Goal: Information Seeking & Learning: Learn about a topic

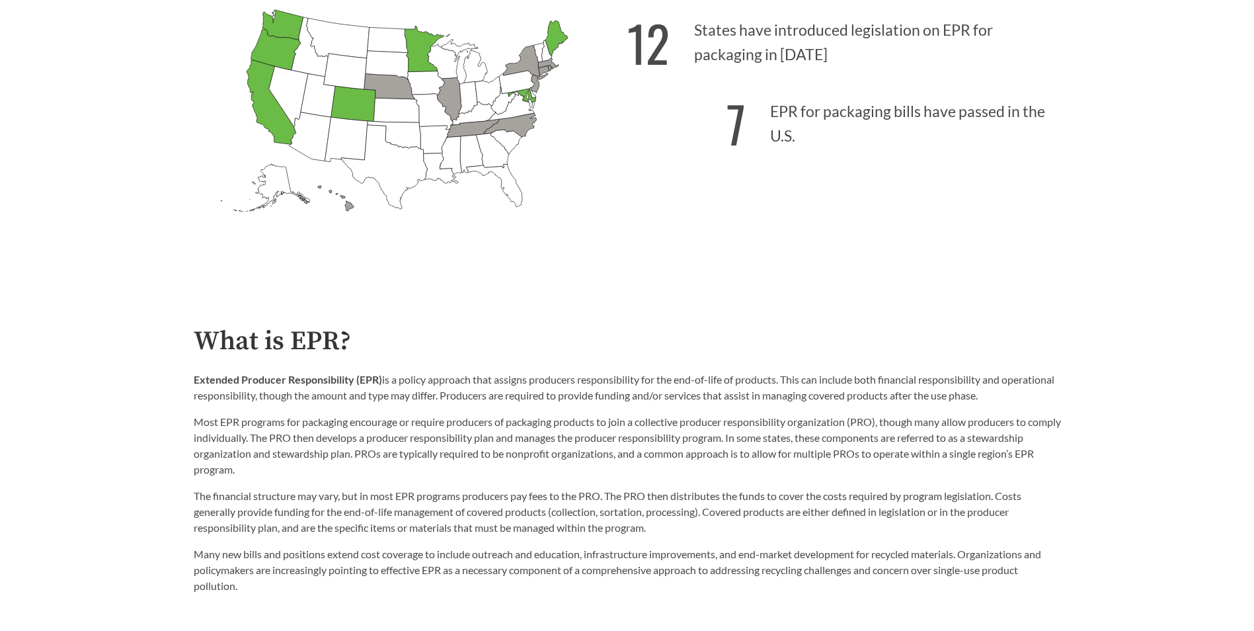
scroll to position [529, 0]
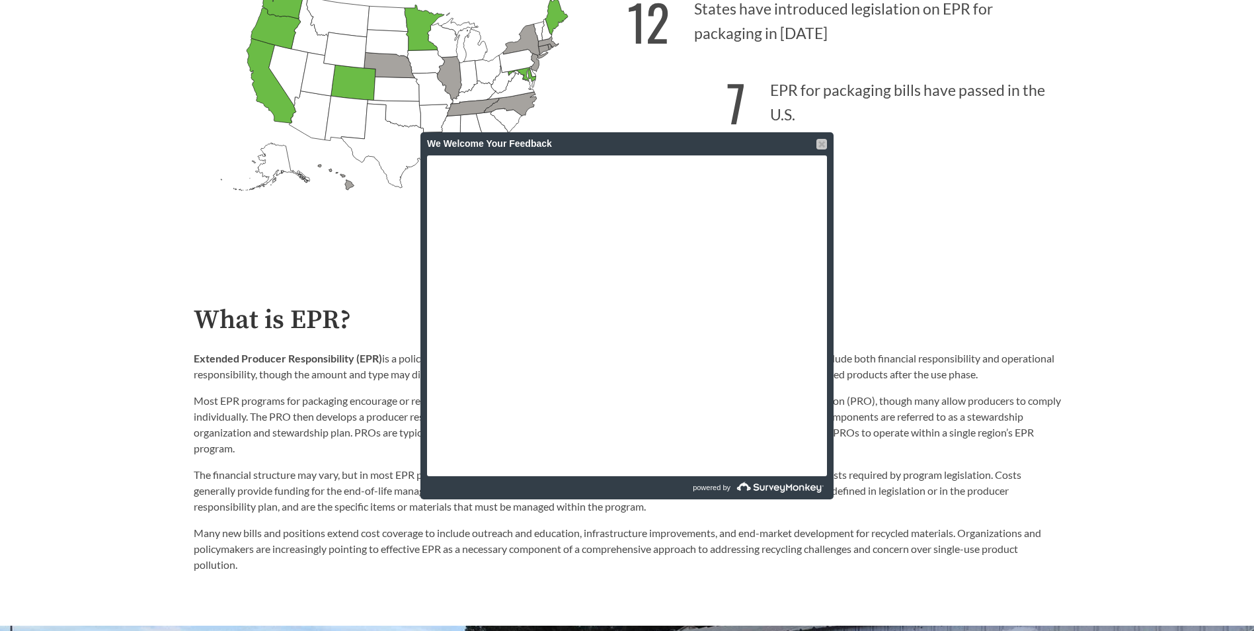
click at [819, 143] on div at bounding box center [822, 144] width 11 height 11
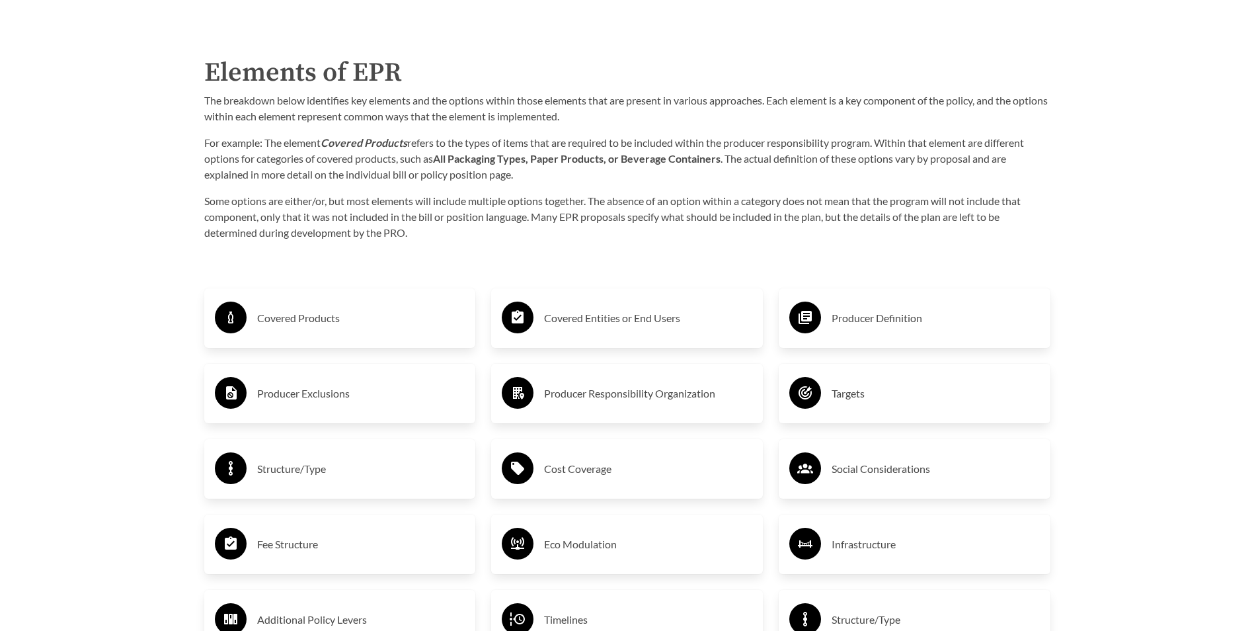
scroll to position [2313, 0]
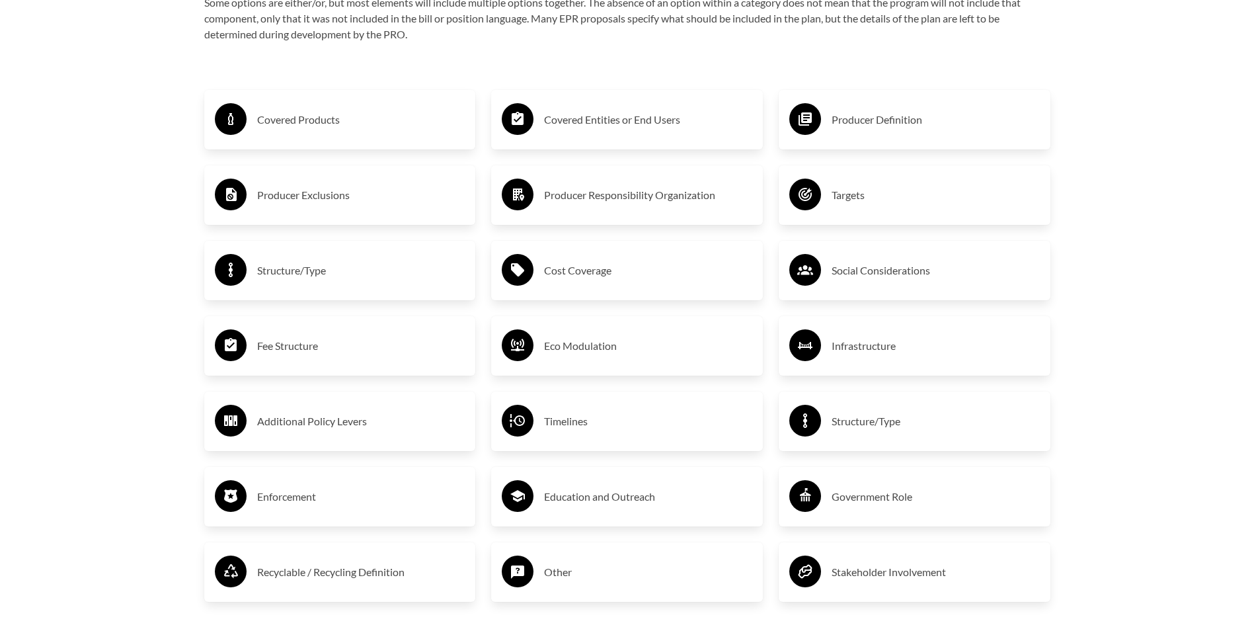
click at [303, 126] on h3 "Covered Products" at bounding box center [361, 119] width 208 height 21
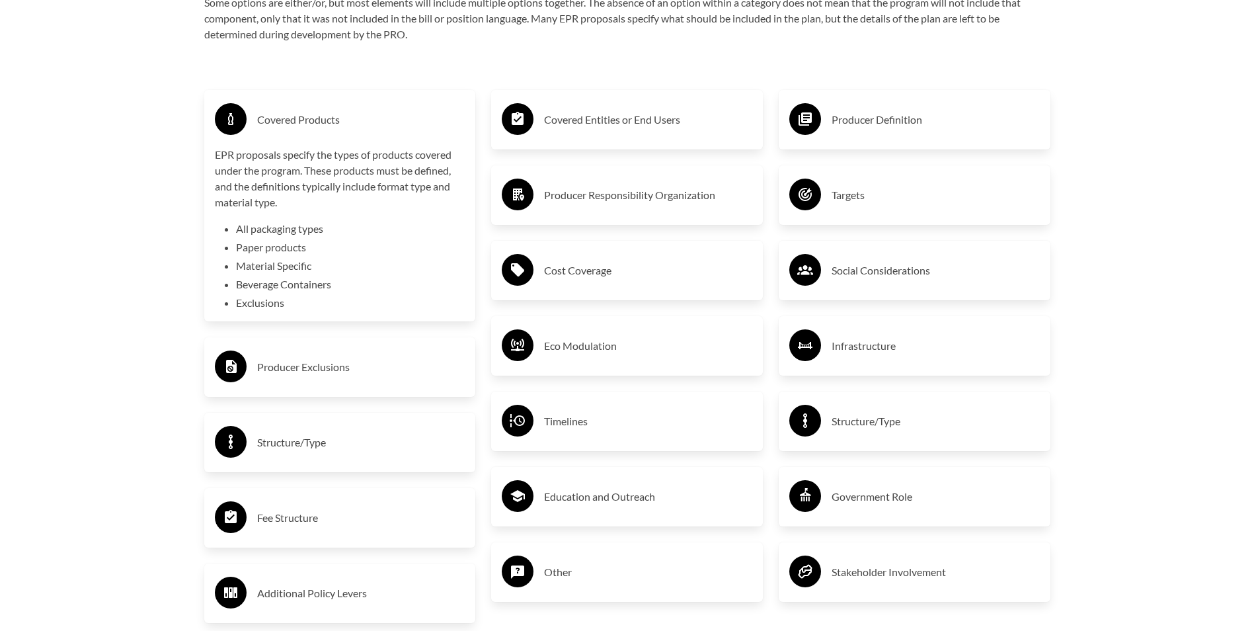
click at [584, 129] on h3 "Covered Entities or End Users" at bounding box center [648, 119] width 208 height 21
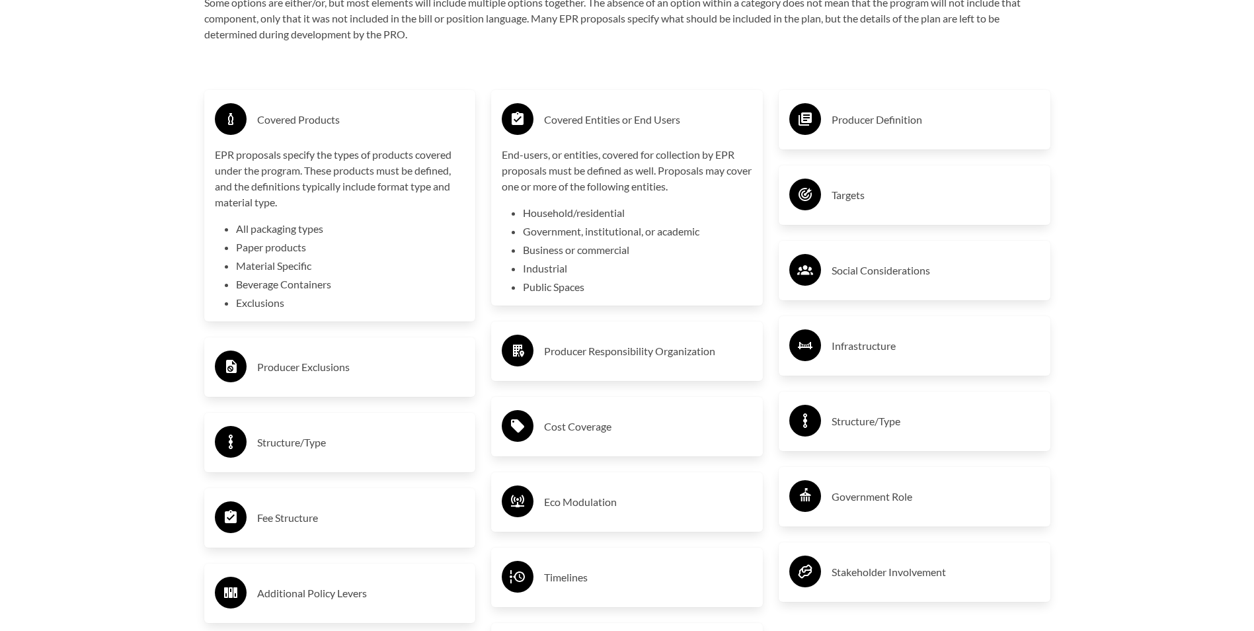
click at [845, 130] on h3 "Producer Definition" at bounding box center [936, 119] width 208 height 21
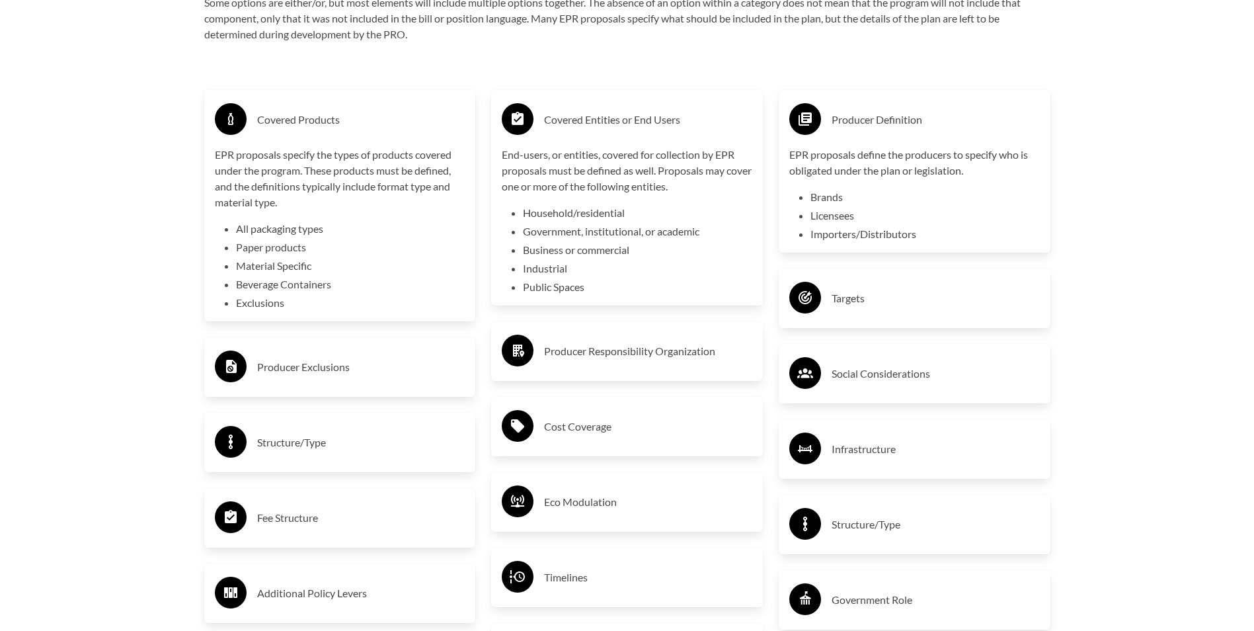
click at [344, 365] on h3 "Producer Exclusions" at bounding box center [361, 366] width 208 height 21
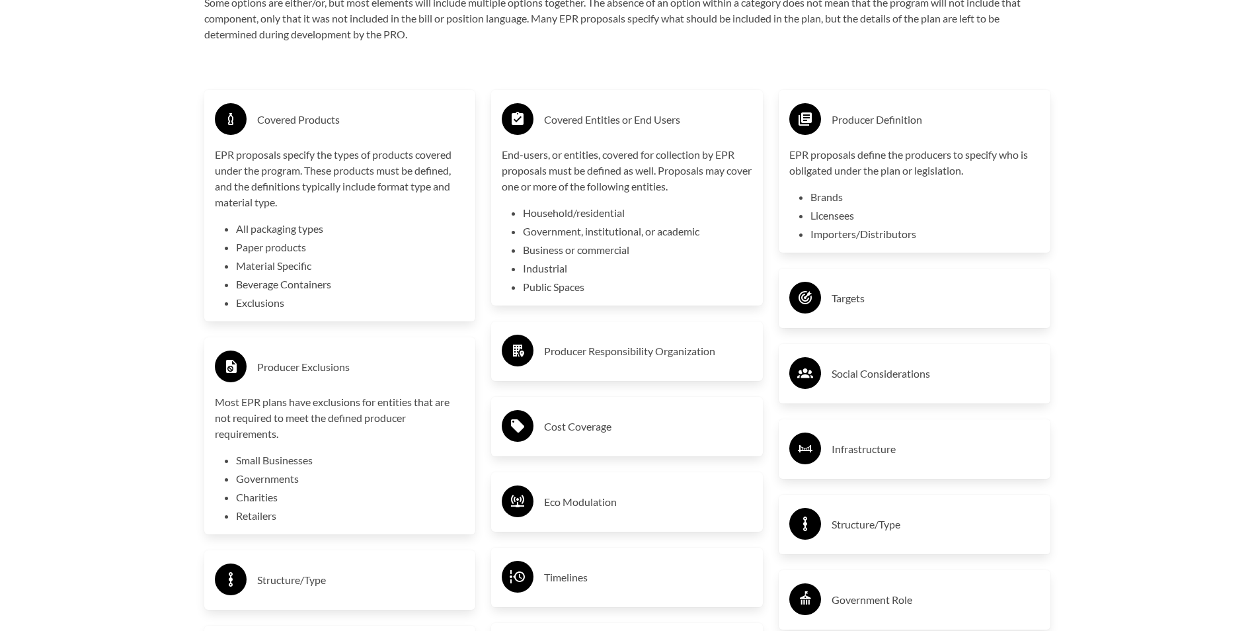
click at [555, 345] on h3 "Producer Responsibility Organization" at bounding box center [648, 350] width 208 height 21
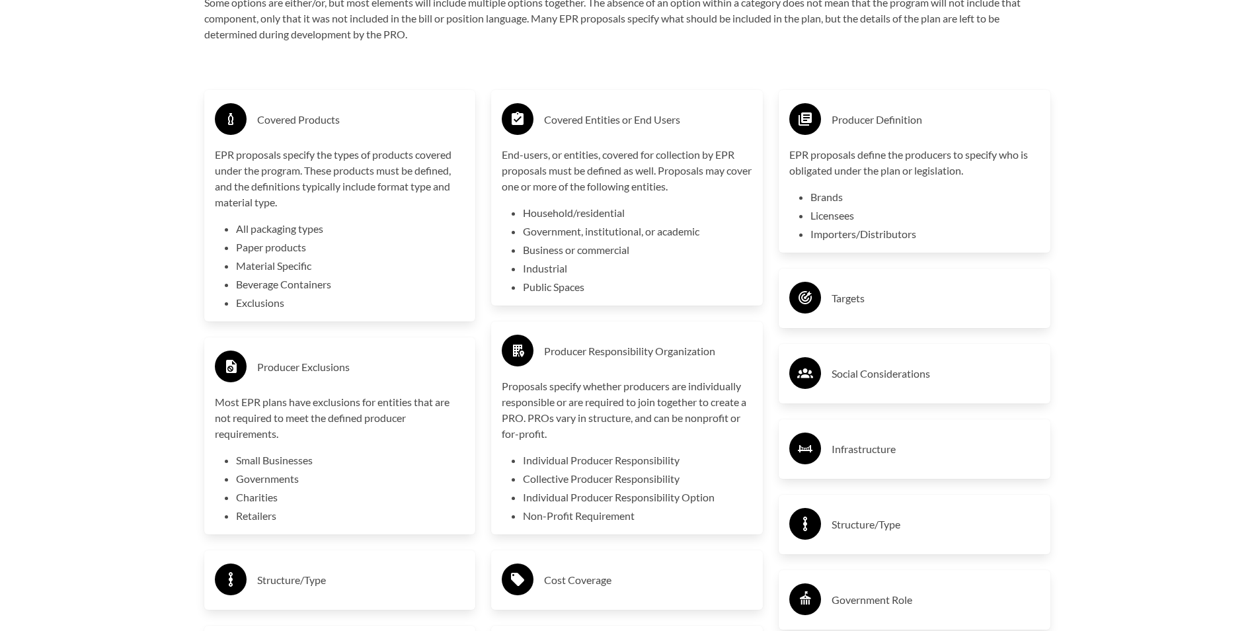
click at [848, 301] on h3 "Targets" at bounding box center [936, 298] width 208 height 21
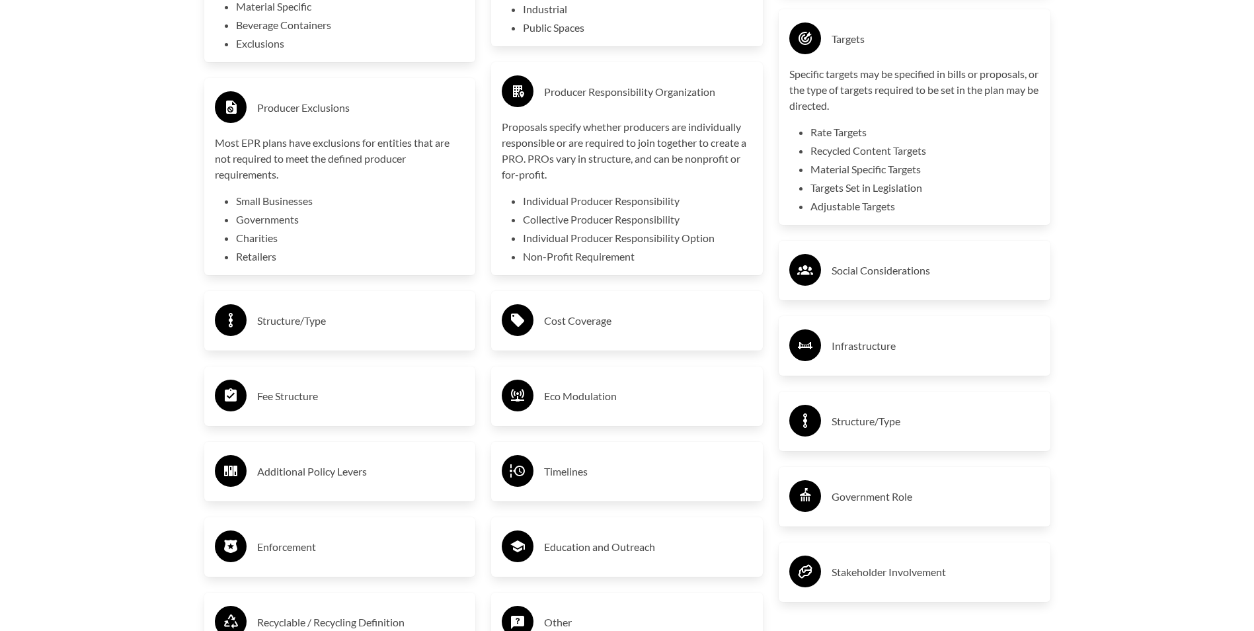
scroll to position [2577, 0]
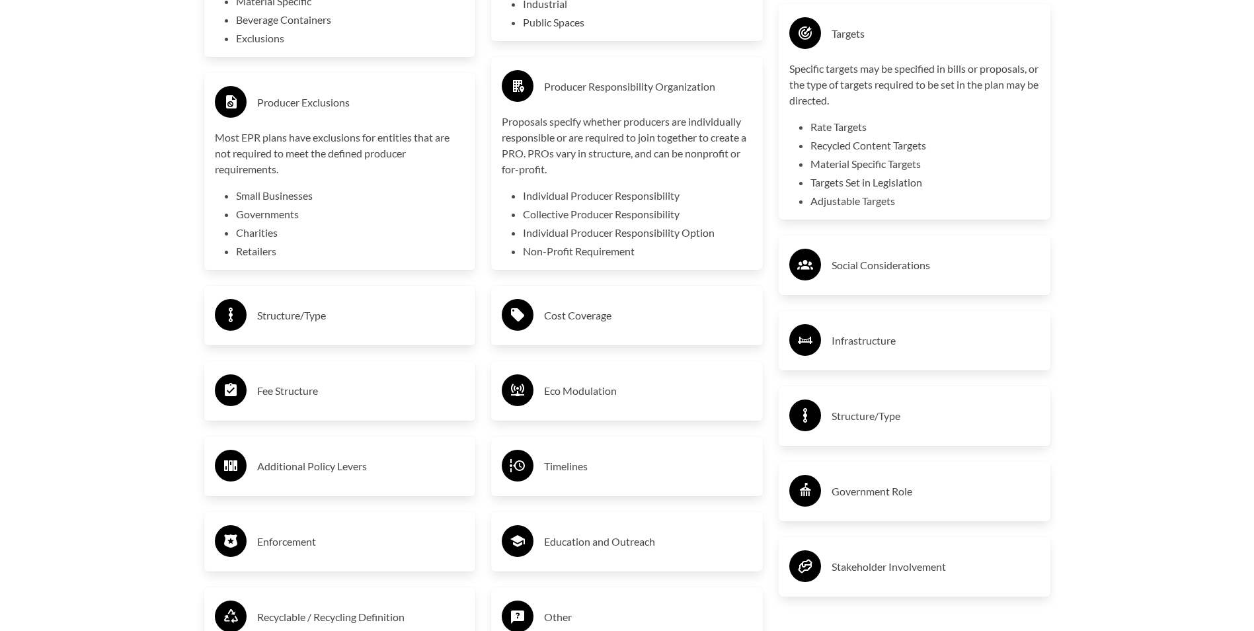
drag, startPoint x: 399, startPoint y: 316, endPoint x: 415, endPoint y: 317, distance: 15.2
click at [400, 317] on h3 "Structure/Type" at bounding box center [361, 315] width 208 height 21
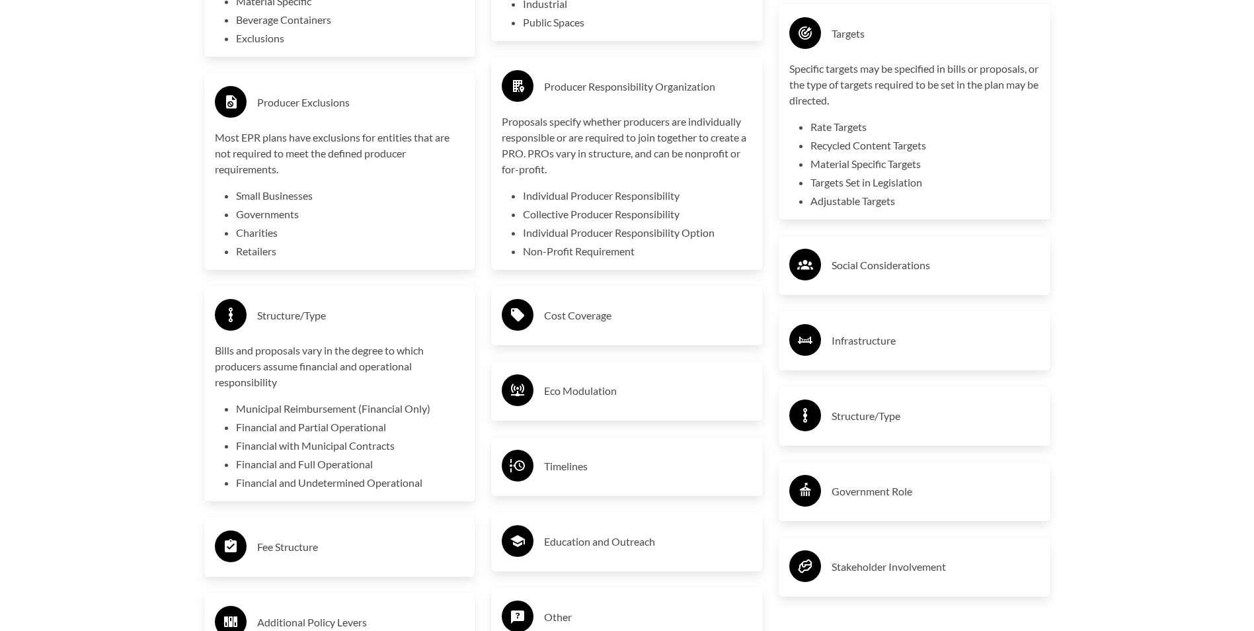
click at [657, 321] on h3 "Cost Coverage" at bounding box center [648, 315] width 208 height 21
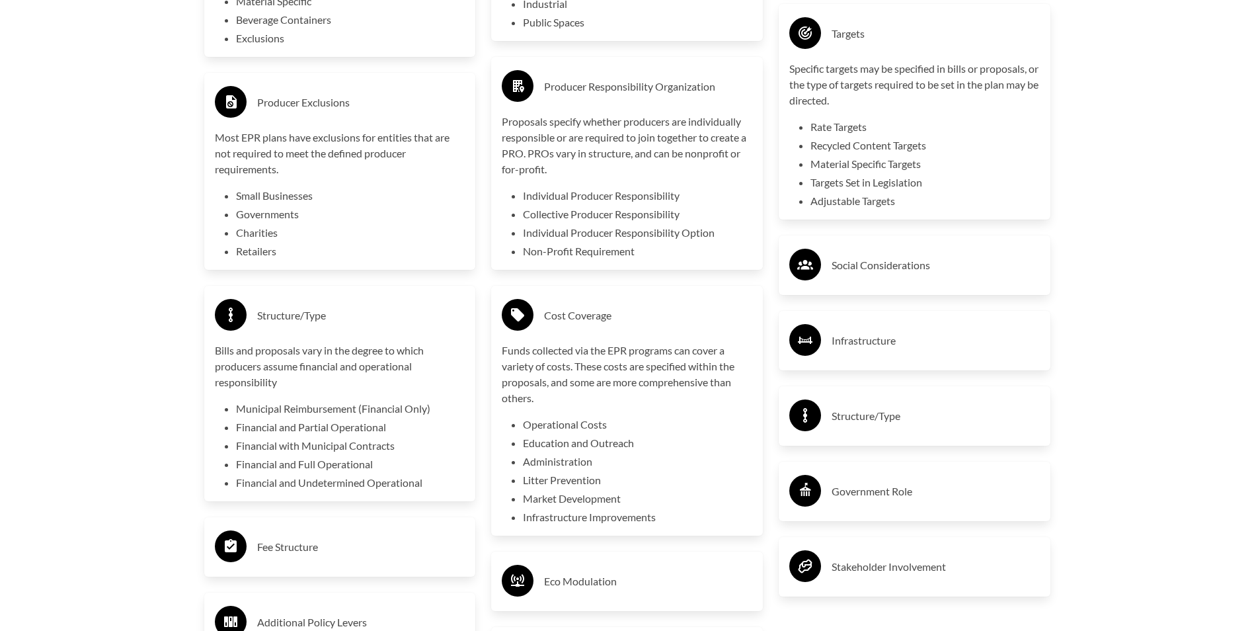
click at [856, 260] on h3 "Social Considerations" at bounding box center [936, 265] width 208 height 21
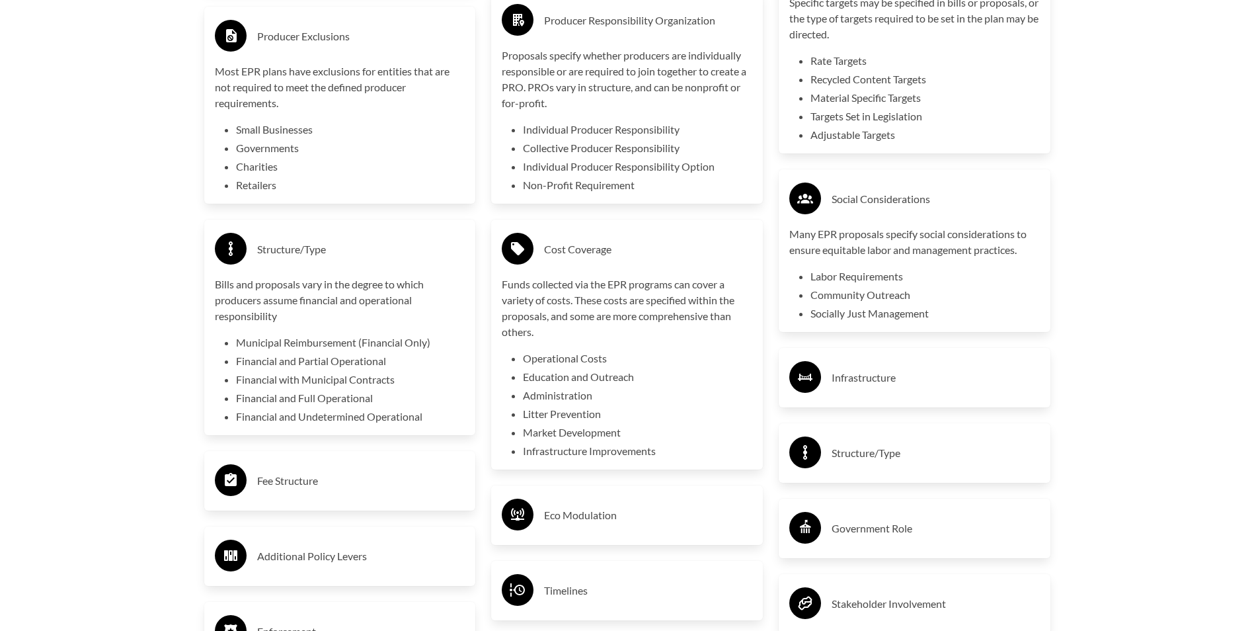
click at [902, 370] on h3 "Infrastructure" at bounding box center [936, 377] width 208 height 21
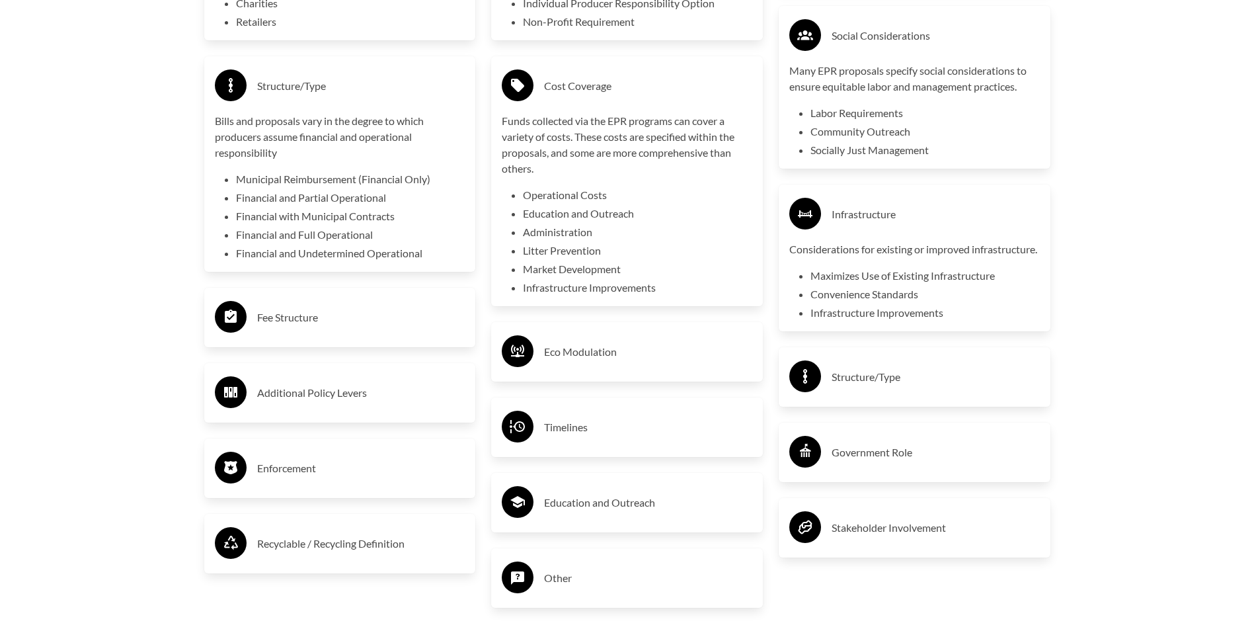
scroll to position [2842, 0]
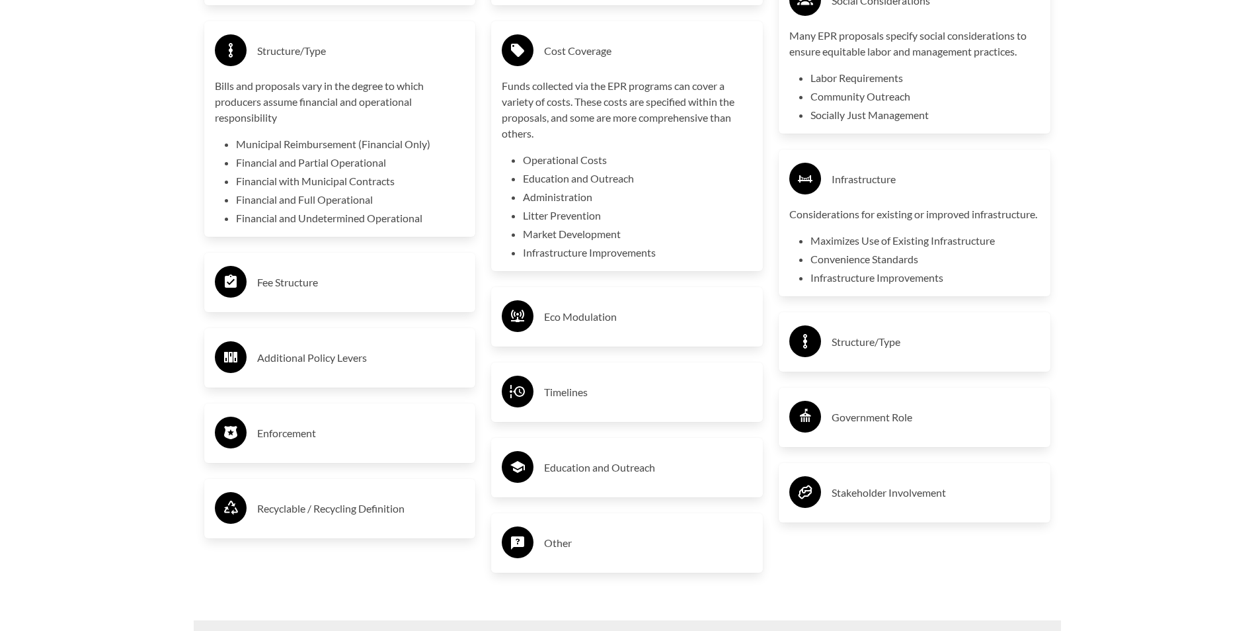
click at [622, 323] on h3 "Eco Modulation" at bounding box center [648, 316] width 208 height 21
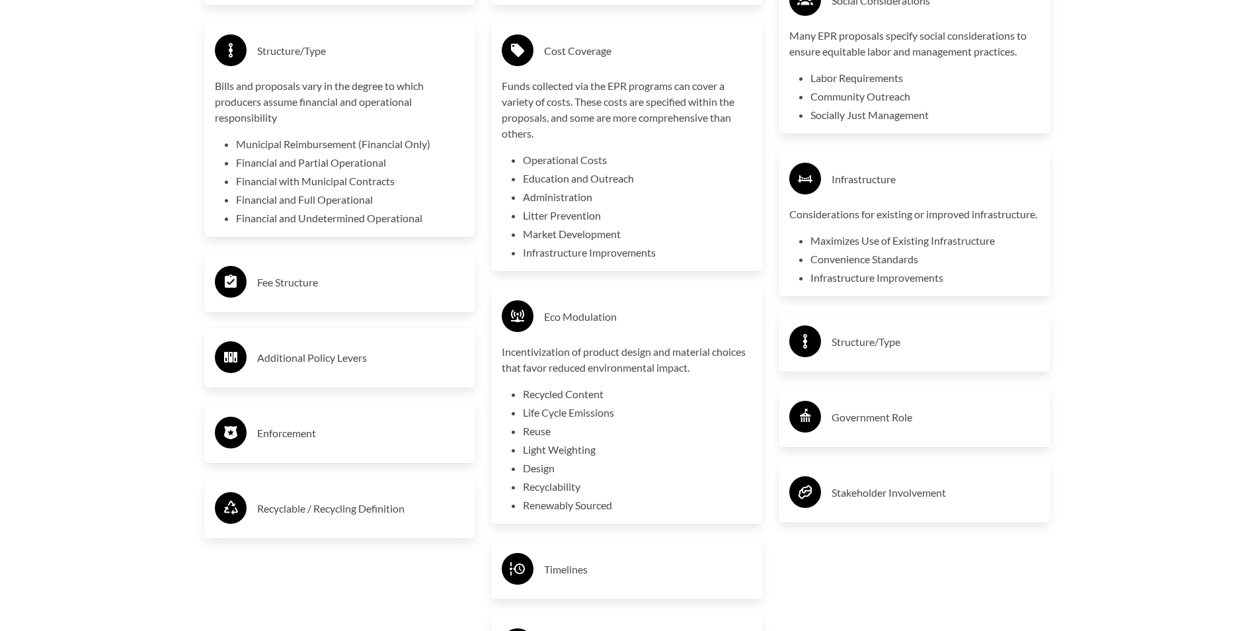
click at [360, 286] on h3 "Fee Structure" at bounding box center [361, 282] width 208 height 21
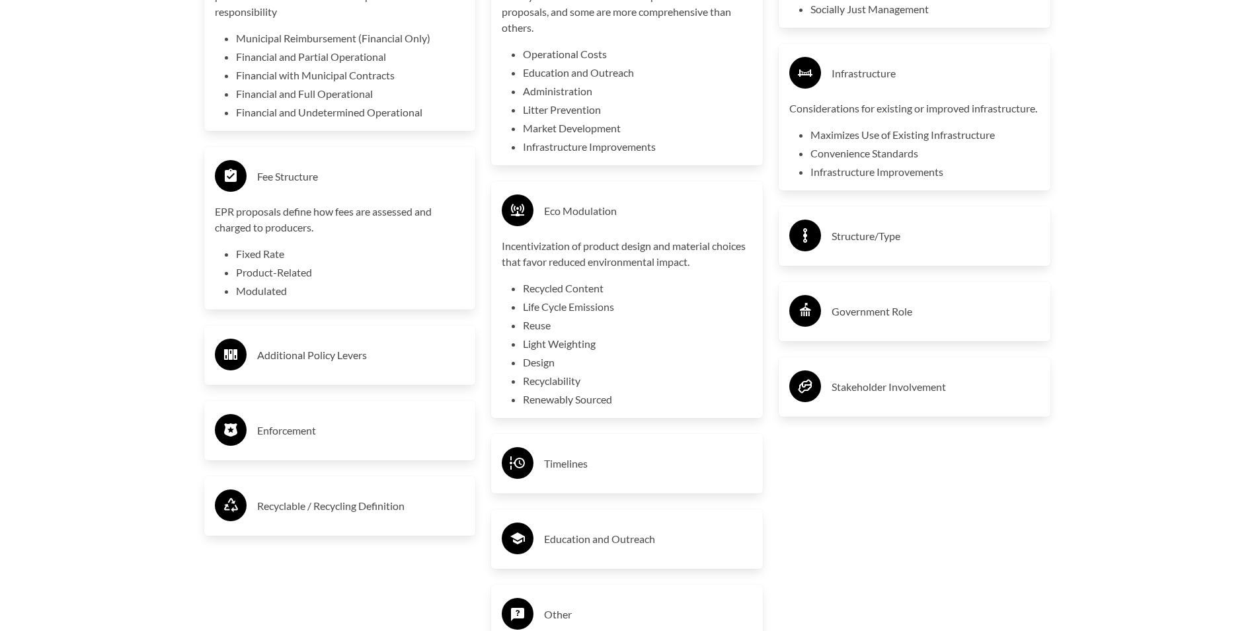
scroll to position [2974, 0]
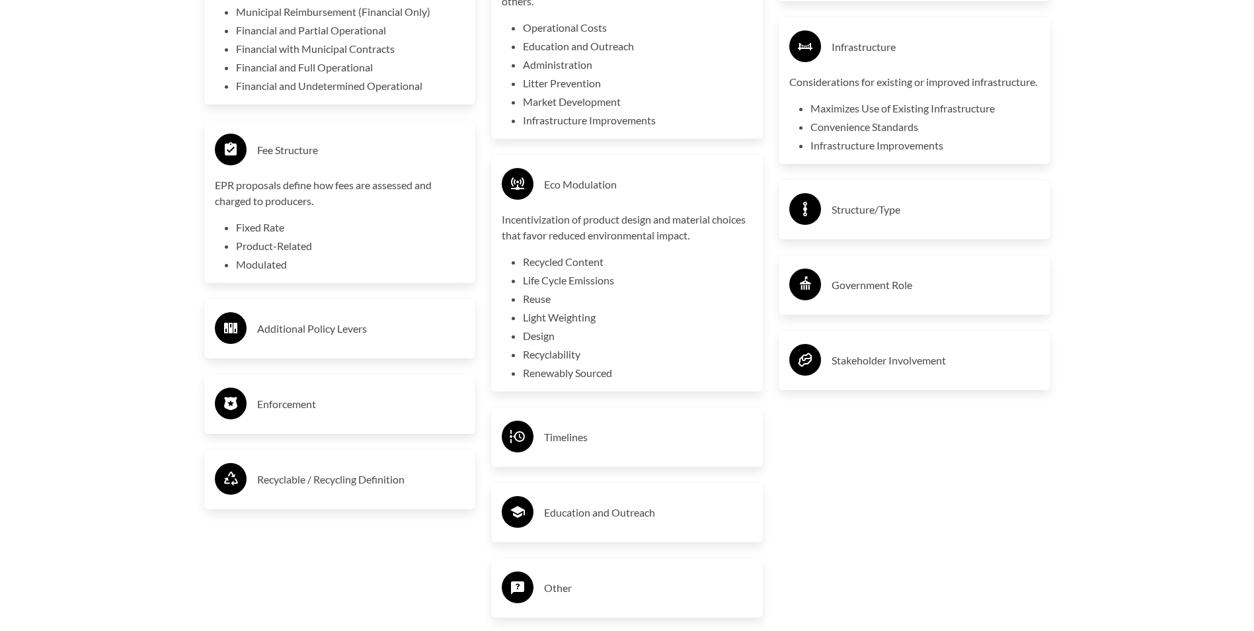
click at [393, 326] on h3 "Additional Policy Levers" at bounding box center [361, 328] width 208 height 21
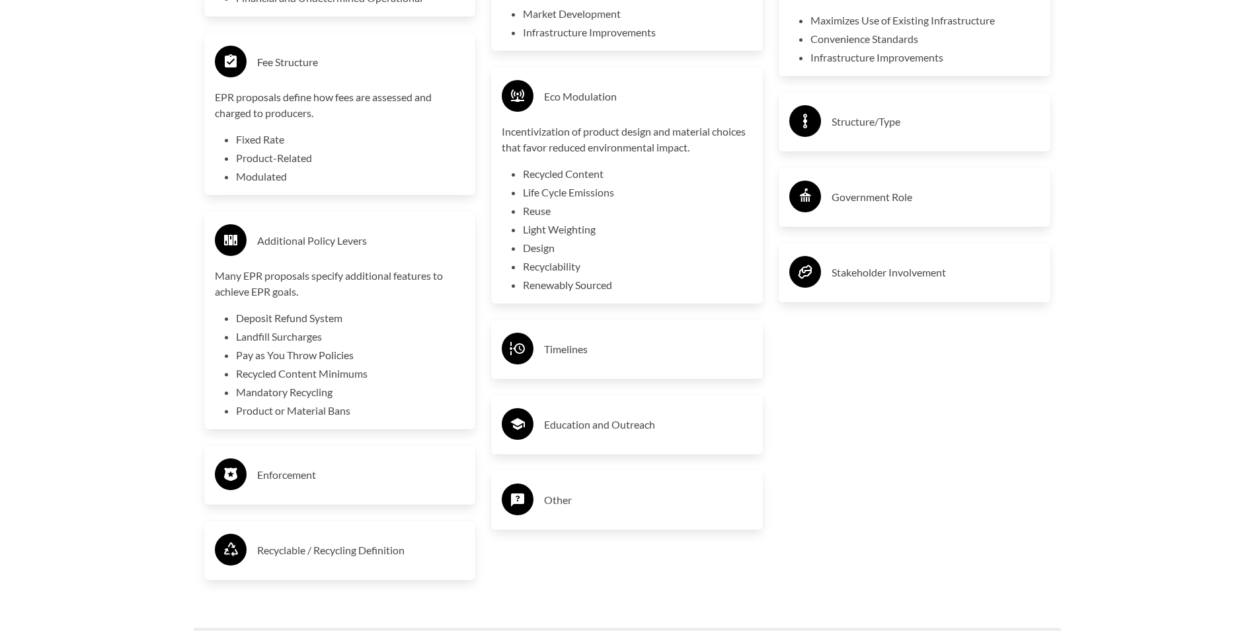
scroll to position [3106, 0]
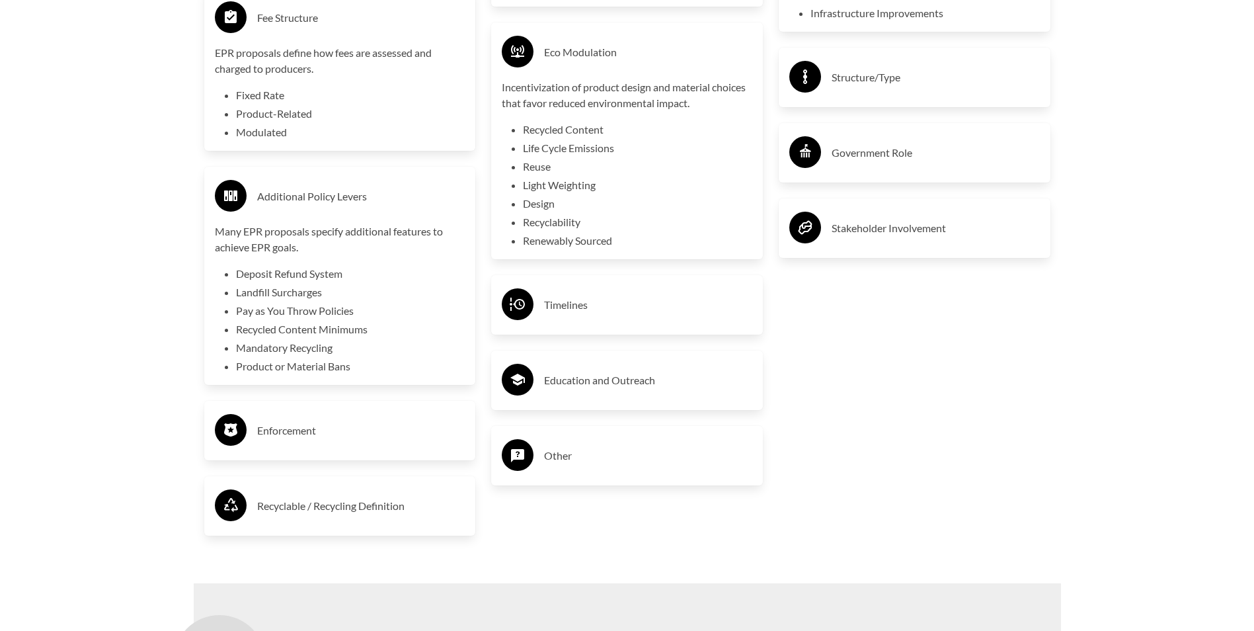
click at [321, 413] on div "Enforcement" at bounding box center [340, 431] width 272 height 60
click at [321, 425] on h3 "Enforcement" at bounding box center [361, 430] width 208 height 21
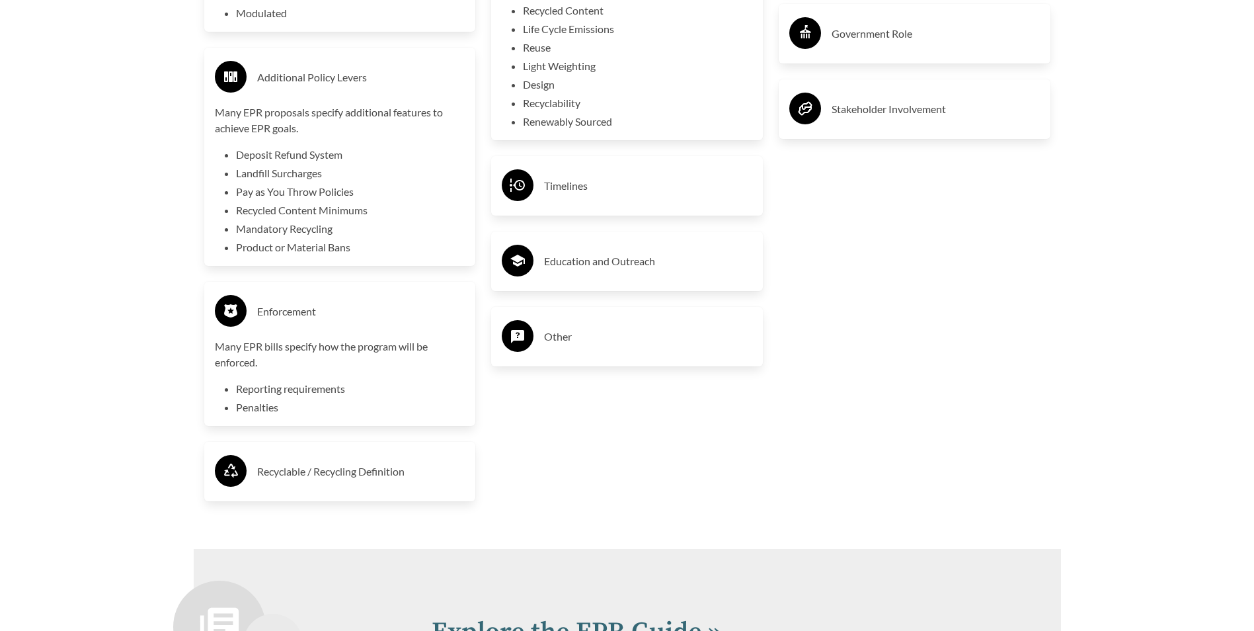
scroll to position [3238, 0]
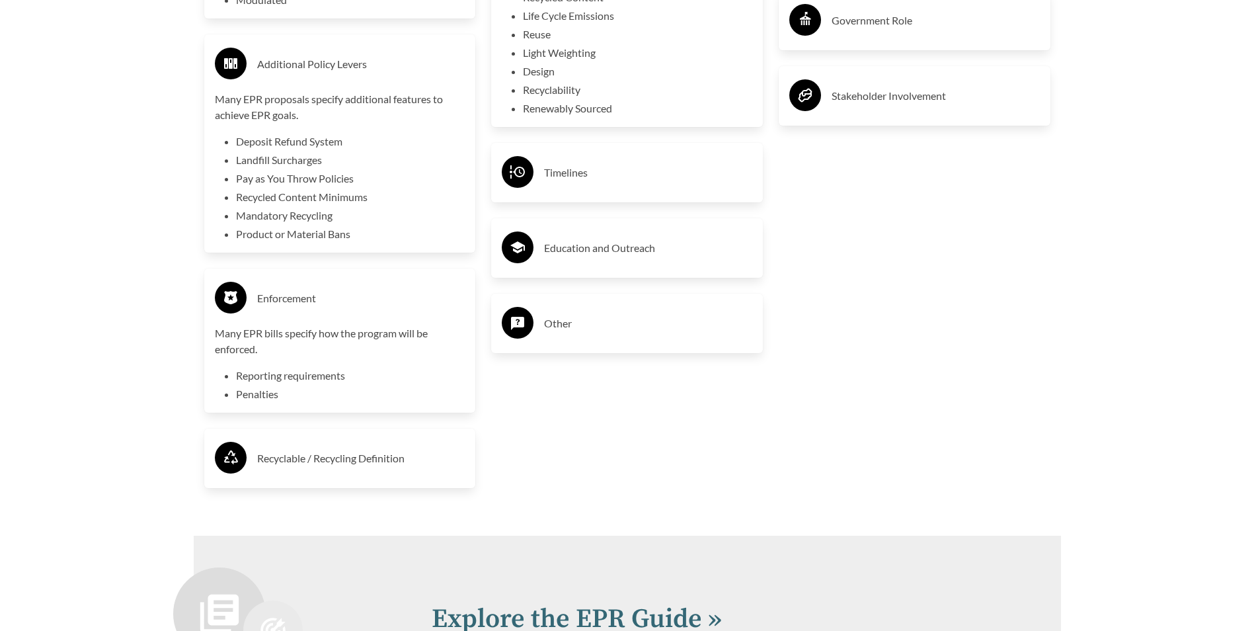
click at [320, 463] on h3 "Recyclable / Recycling Definition" at bounding box center [361, 458] width 208 height 21
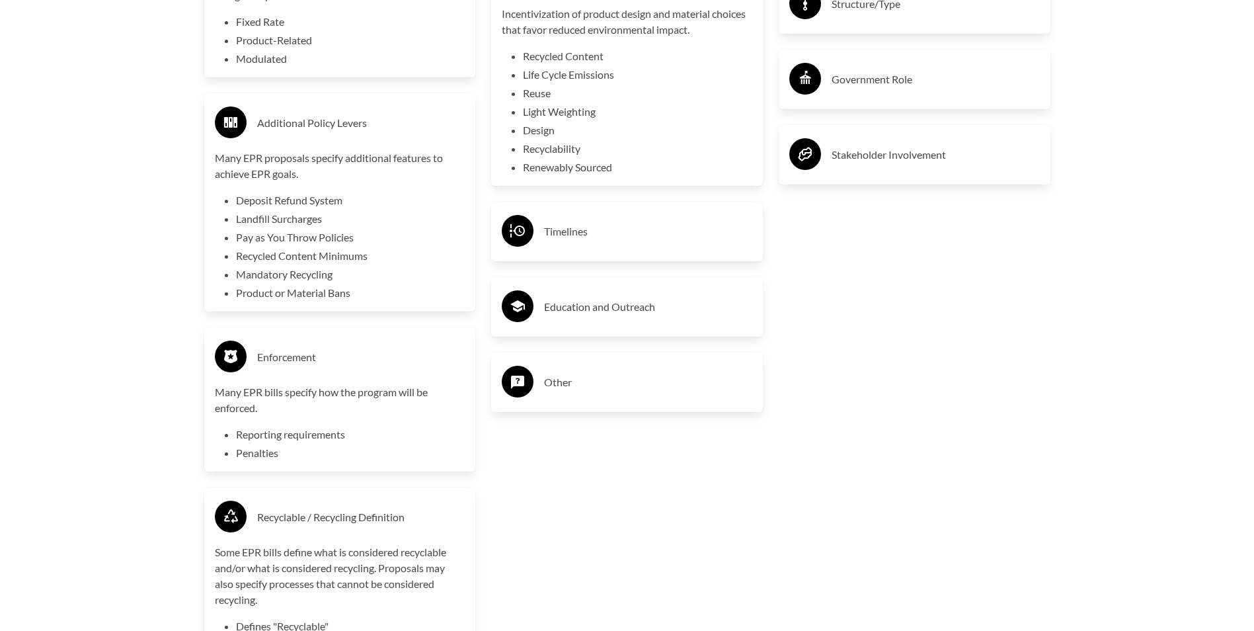
scroll to position [3172, 0]
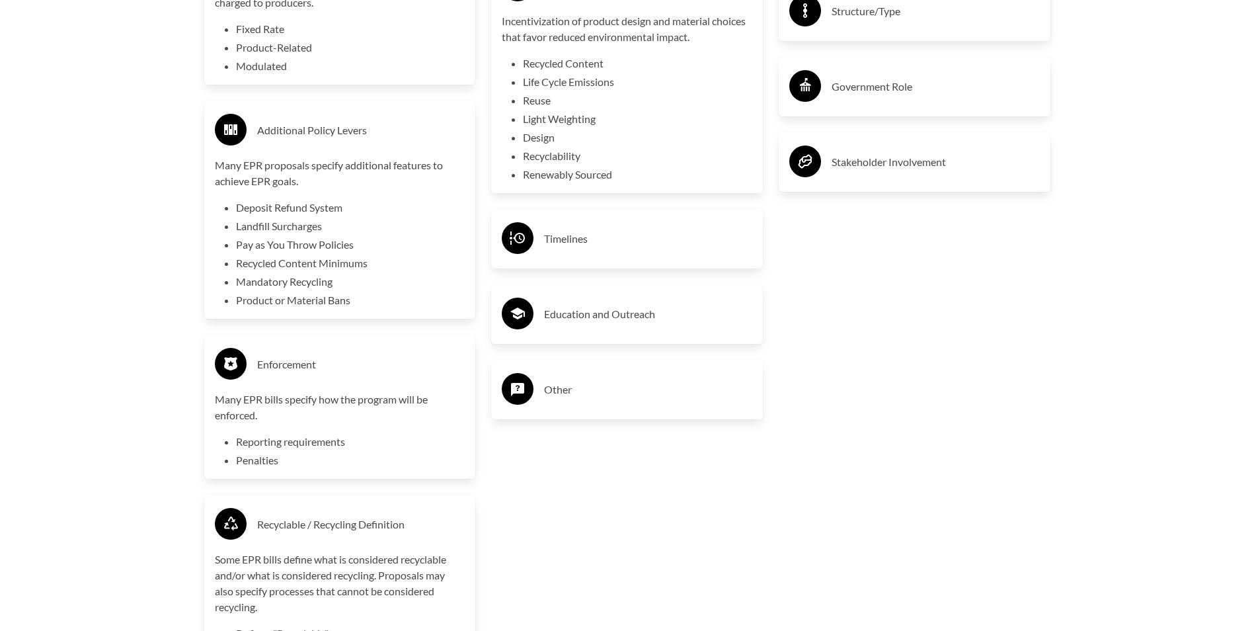
click at [578, 231] on h3 "Timelines" at bounding box center [648, 238] width 208 height 21
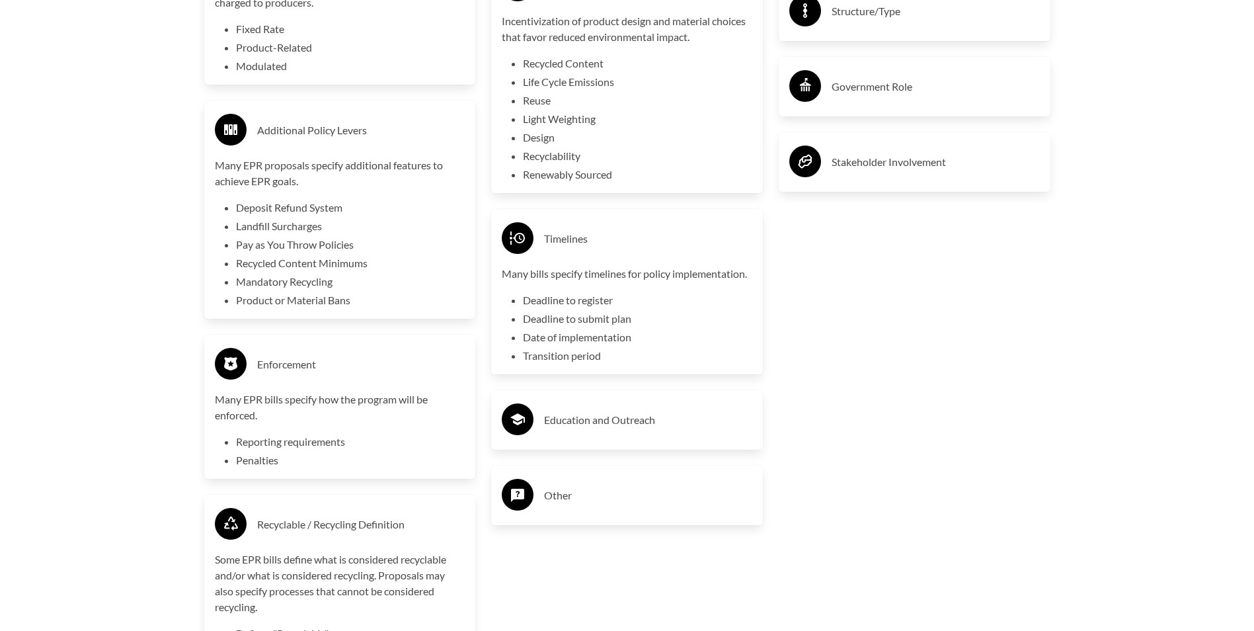
click at [645, 426] on h3 "Education and Outreach" at bounding box center [648, 419] width 208 height 21
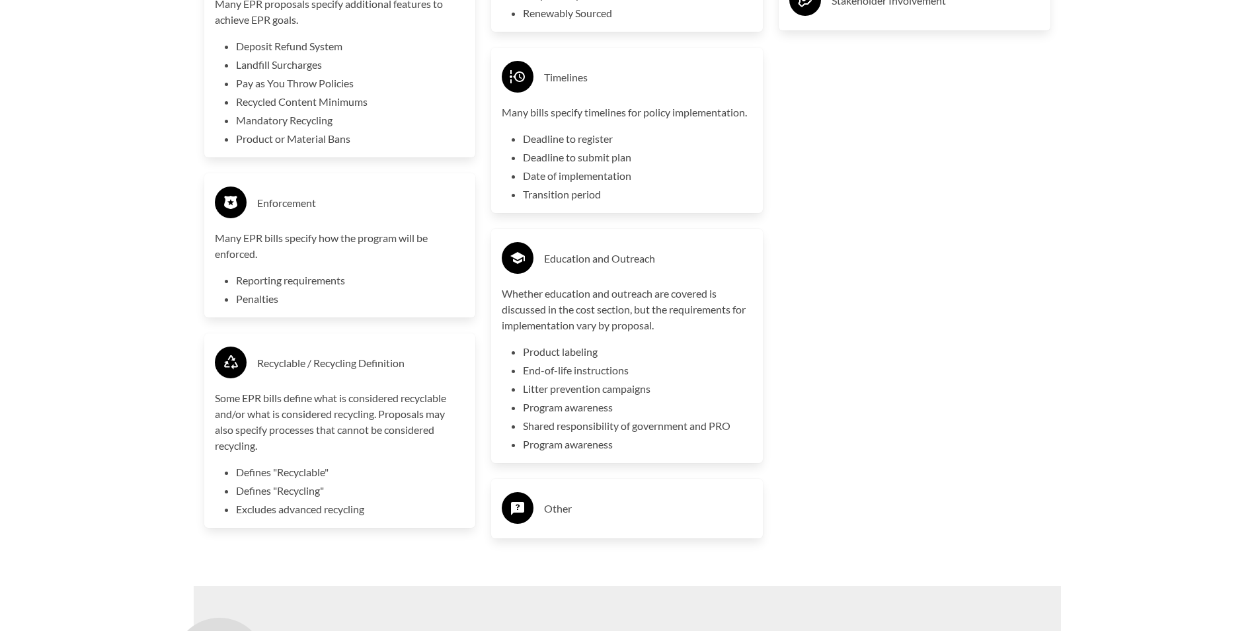
scroll to position [3371, 0]
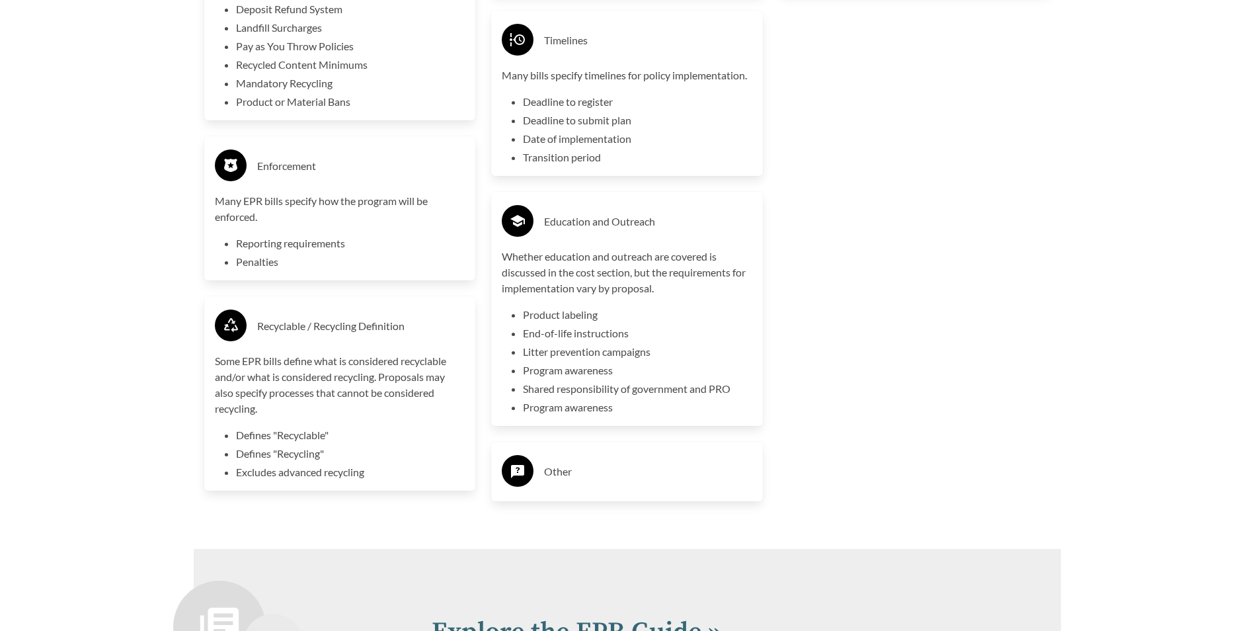
click at [607, 479] on h3 "Other" at bounding box center [648, 471] width 208 height 21
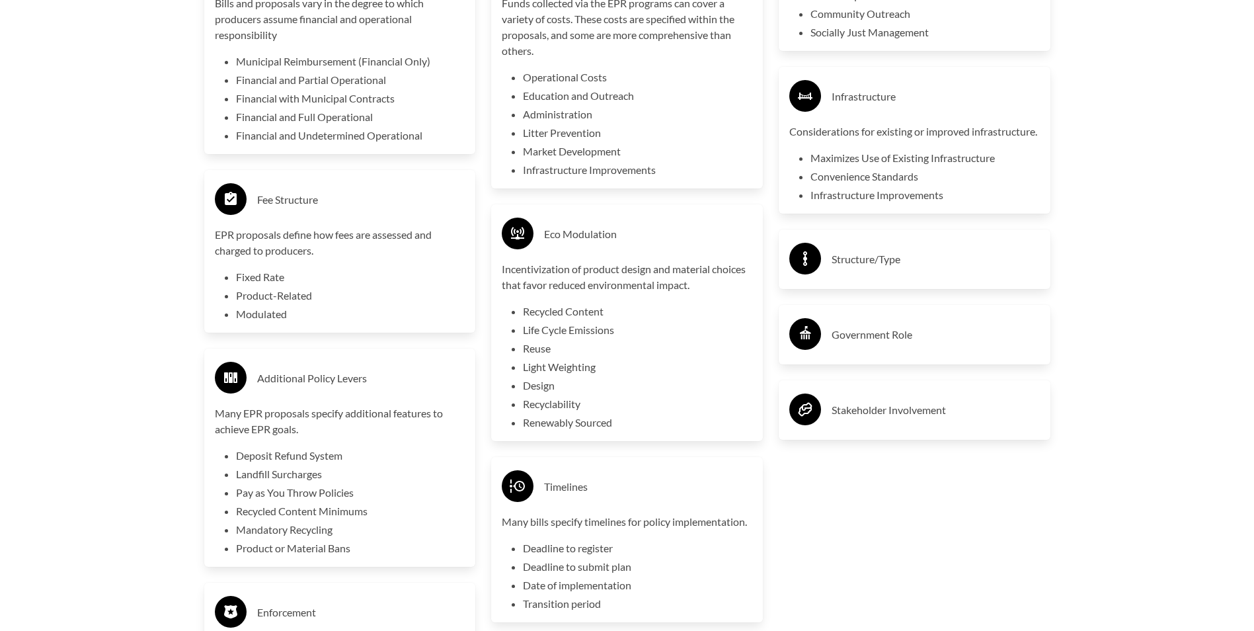
scroll to position [2842, 0]
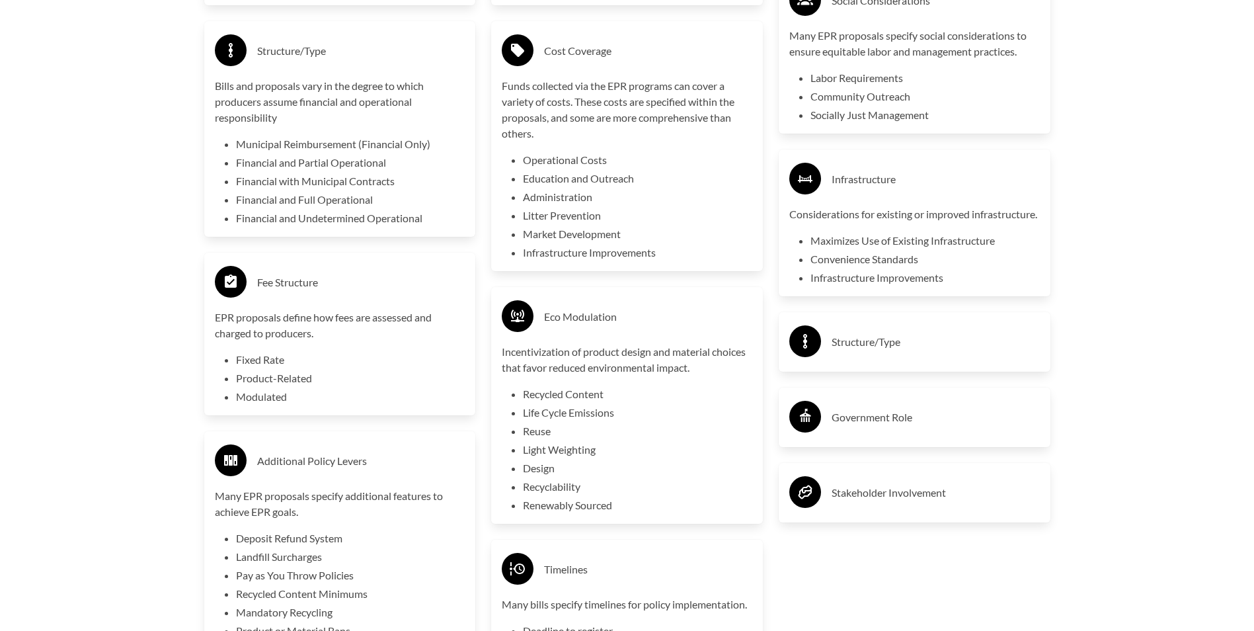
click at [875, 340] on div "Structure/Type" at bounding box center [915, 342] width 272 height 60
click at [874, 352] on h3 "Structure/Type" at bounding box center [936, 341] width 208 height 21
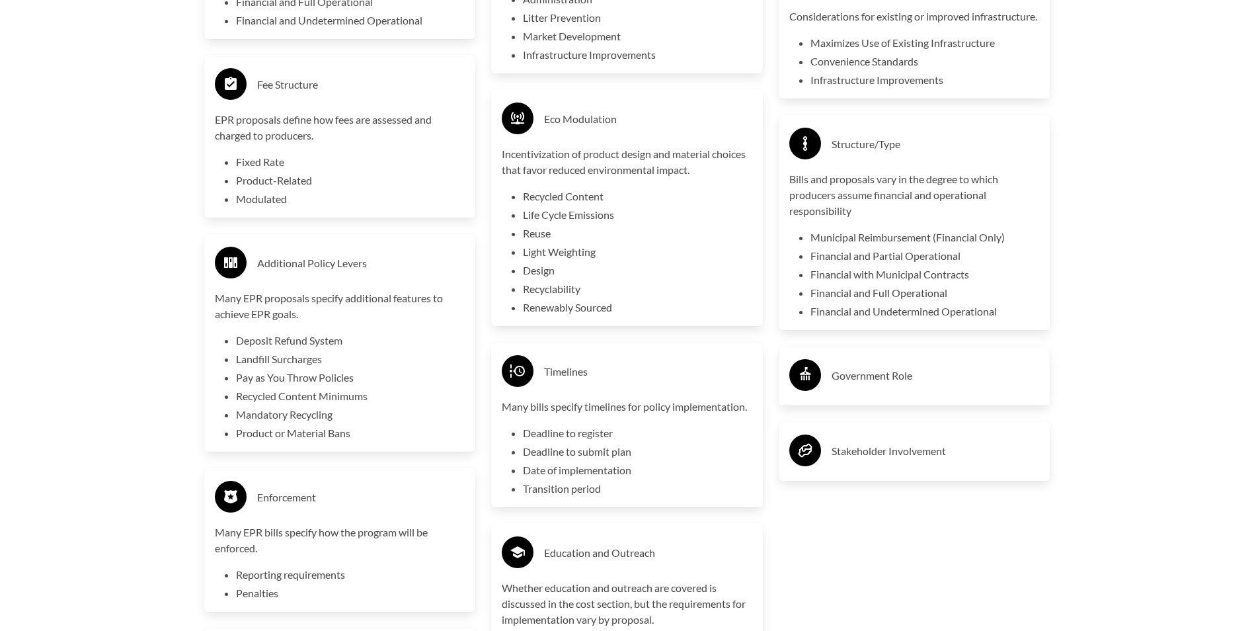
scroll to position [3040, 0]
click at [886, 385] on h3 "Government Role" at bounding box center [936, 374] width 208 height 21
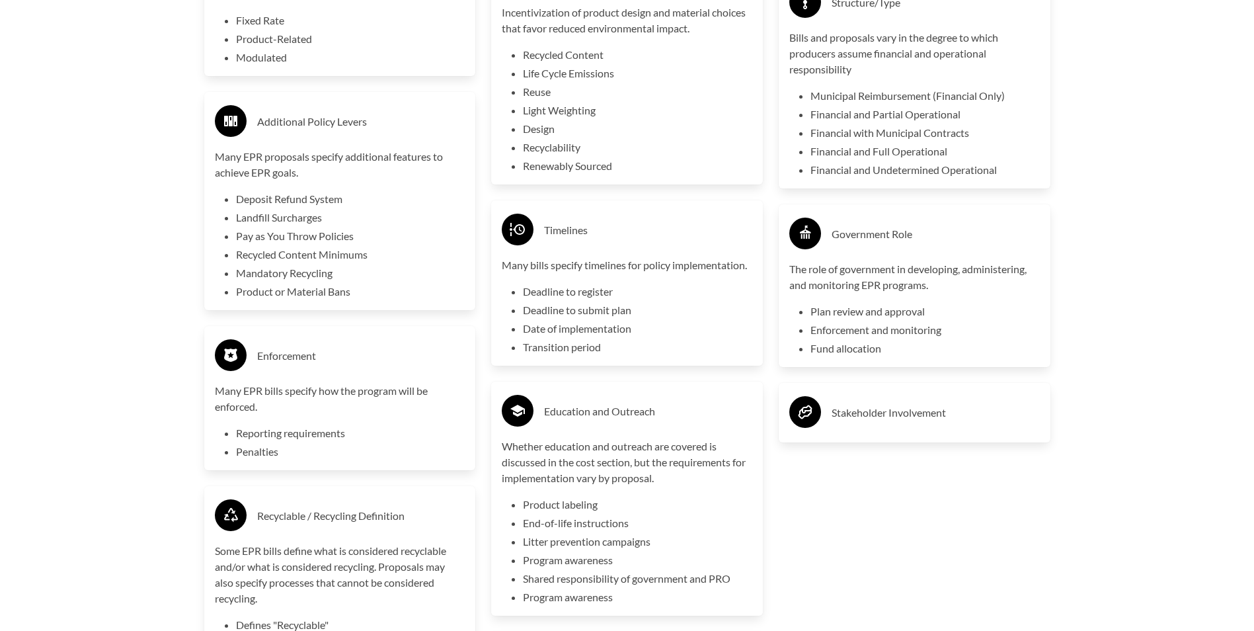
scroll to position [3238, 0]
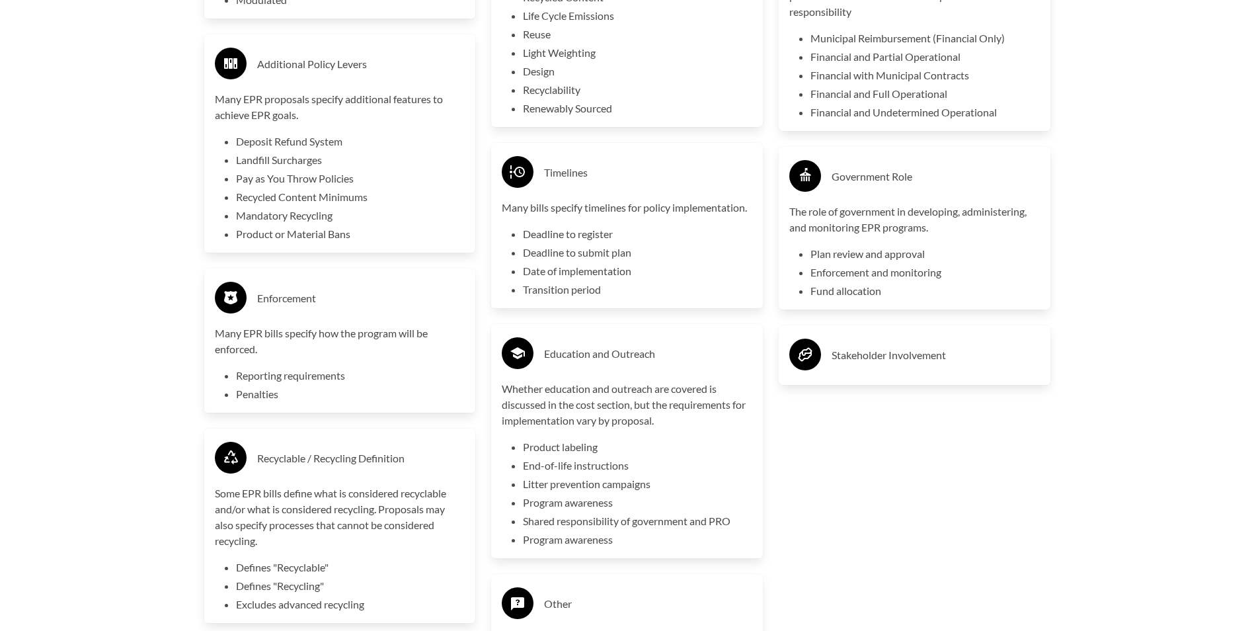
click at [871, 362] on div "Stakeholder Involvement" at bounding box center [914, 355] width 251 height 38
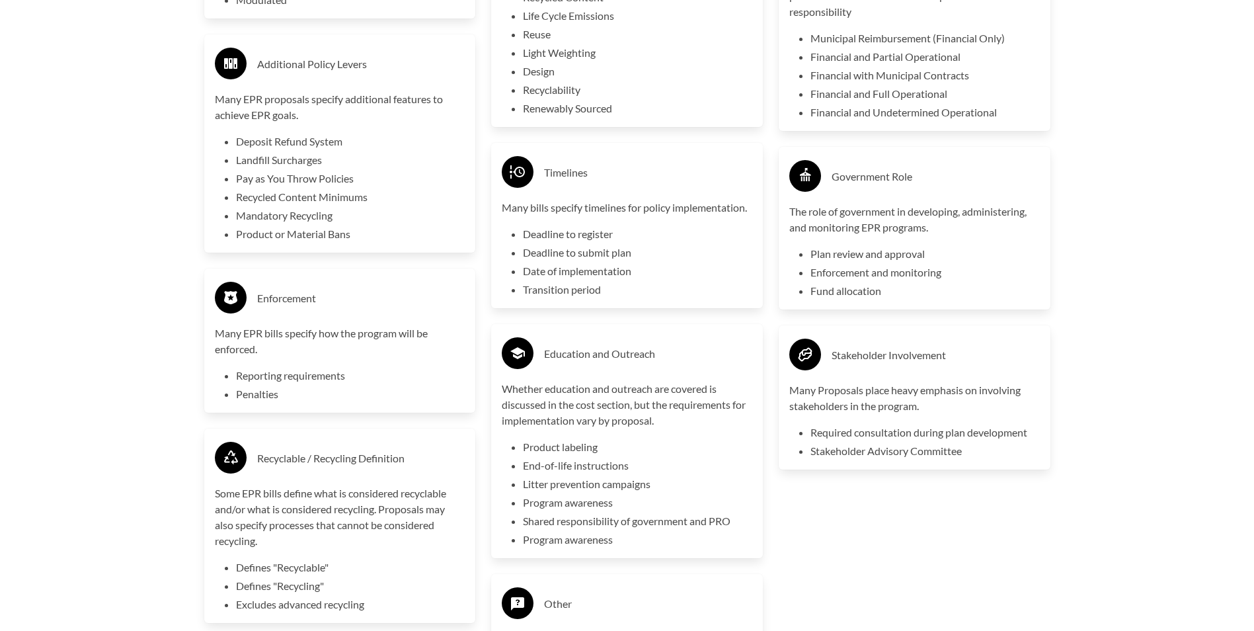
scroll to position [3304, 0]
